Goal: Find specific page/section: Find specific page/section

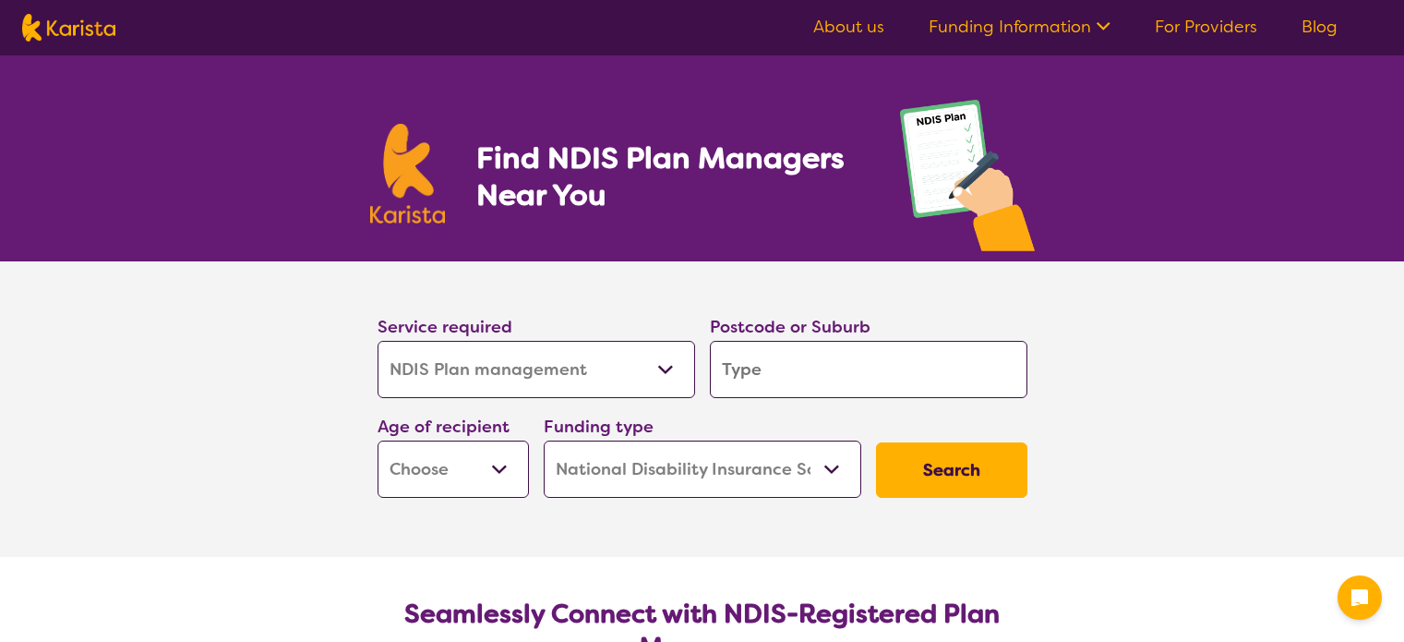
select select "NDIS Plan management"
select select "NDIS"
select select "NDIS Plan management"
select select "NDIS"
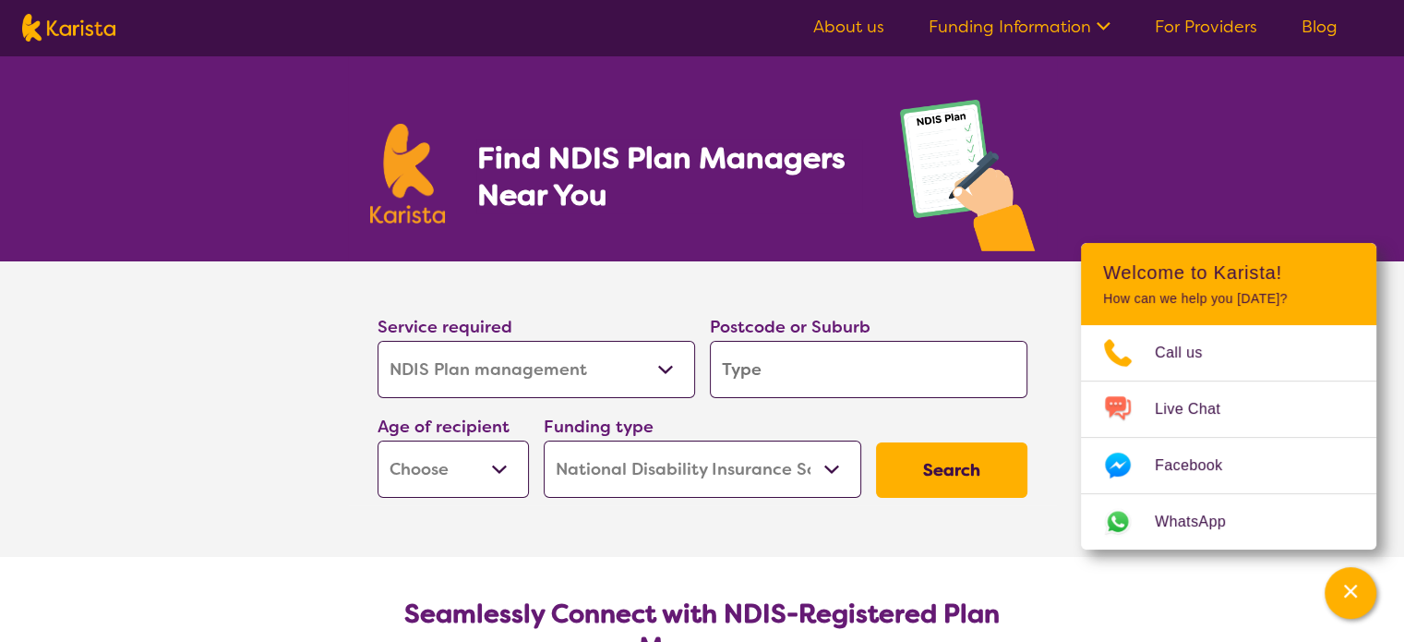
click at [967, 121] on img at bounding box center [967, 181] width 135 height 162
click at [86, 16] on img at bounding box center [68, 28] width 93 height 28
select select "NDIS Plan management"
select select "NDIS"
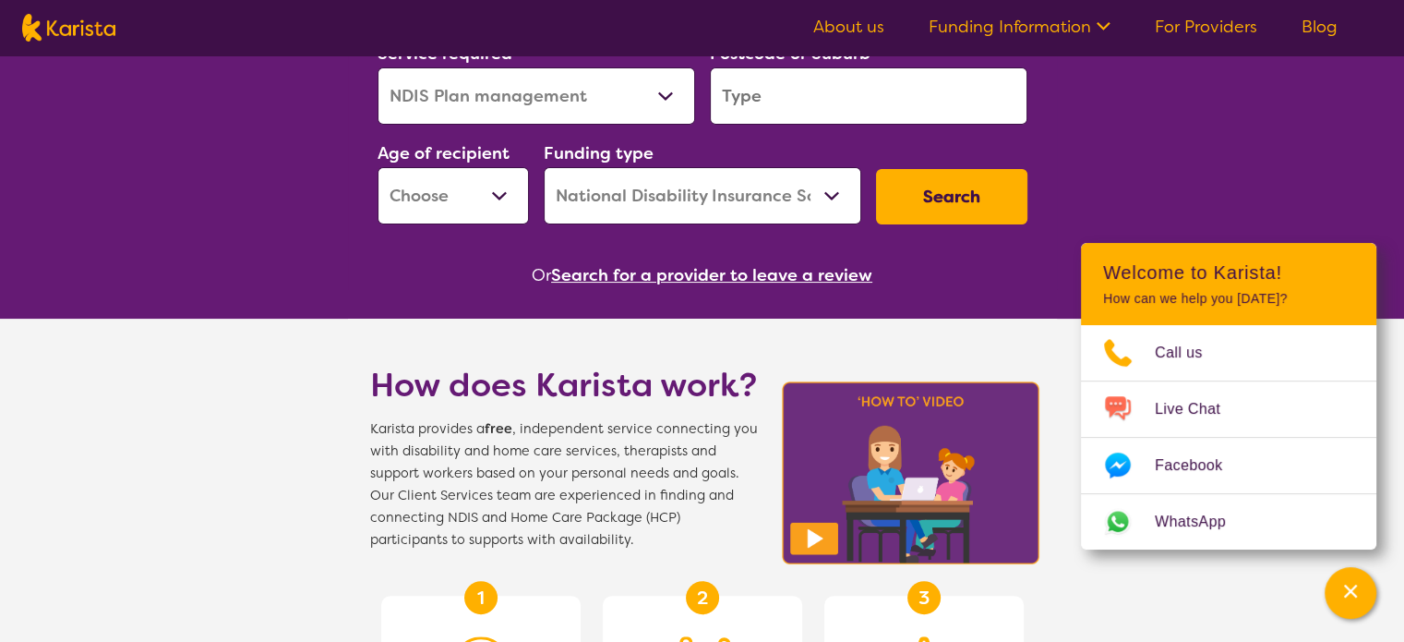
scroll to position [277, 0]
